Goal: Navigation & Orientation: Go to known website

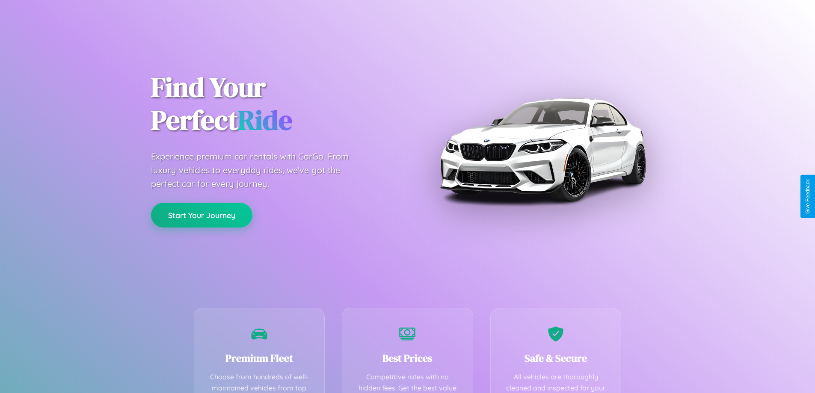
click at [202, 216] on button "Start Your Journey" at bounding box center [201, 215] width 101 height 25
click at [202, 215] on button "Start Your Journey" at bounding box center [201, 215] width 101 height 25
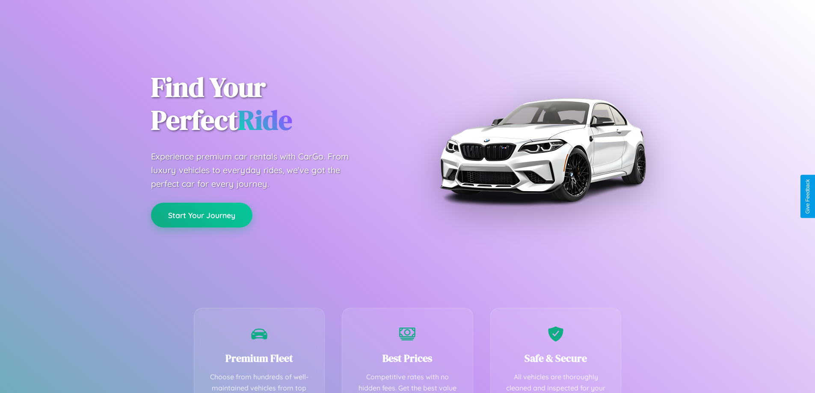
click at [202, 215] on button "Start Your Journey" at bounding box center [201, 215] width 101 height 25
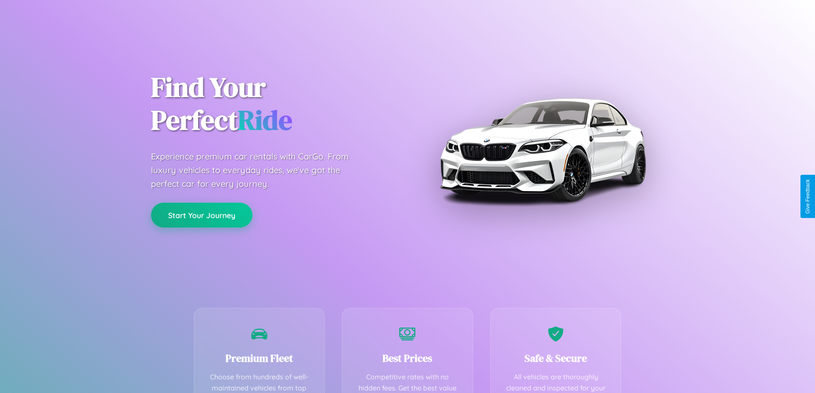
click at [202, 215] on button "Start Your Journey" at bounding box center [201, 215] width 101 height 25
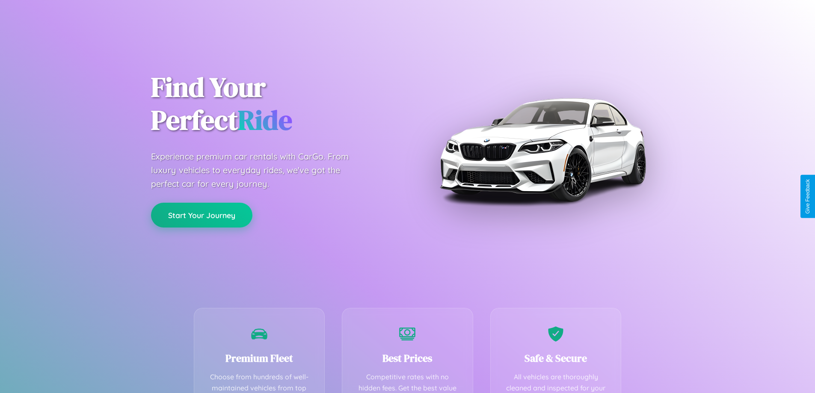
click at [202, 215] on button "Start Your Journey" at bounding box center [201, 215] width 101 height 25
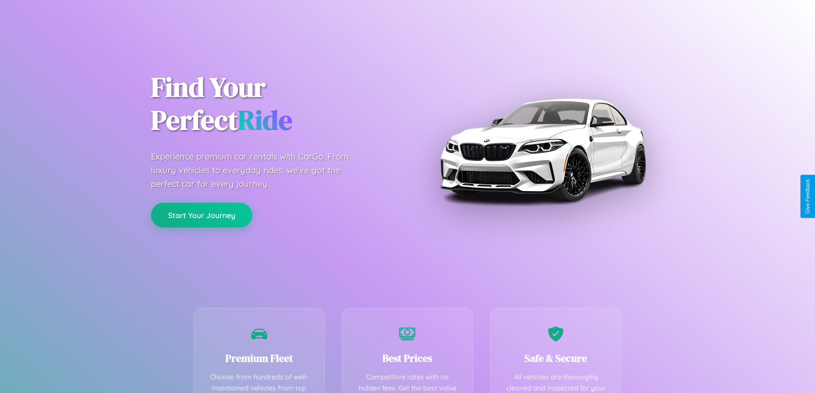
click at [202, 215] on button "Start Your Journey" at bounding box center [201, 215] width 101 height 25
